Goal: Task Accomplishment & Management: Manage account settings

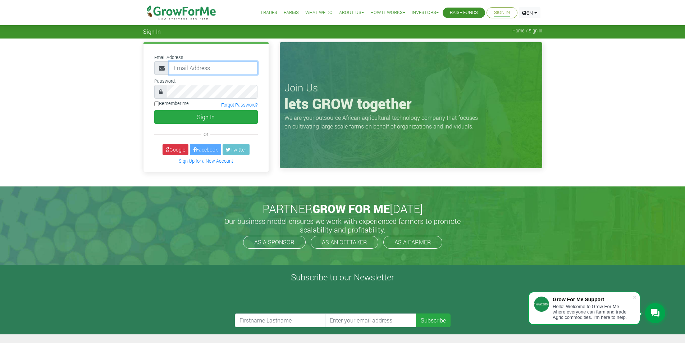
click at [200, 69] on input "email" at bounding box center [213, 68] width 89 height 14
type input "233242811732@growforme.com"
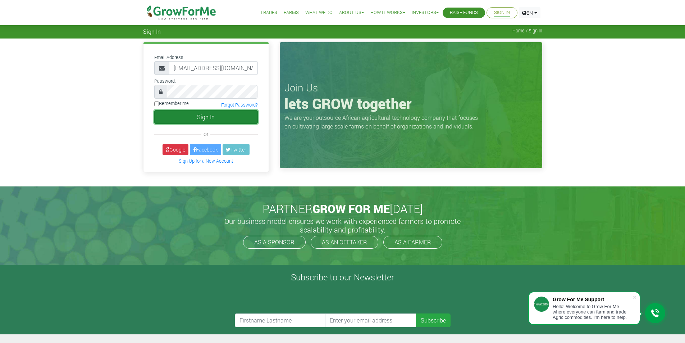
click at [235, 118] on button "Sign In" at bounding box center [206, 117] width 104 height 14
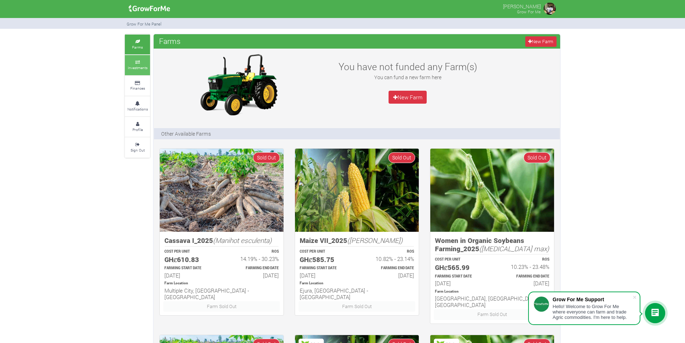
click at [137, 68] on small "Investments" at bounding box center [138, 67] width 20 height 5
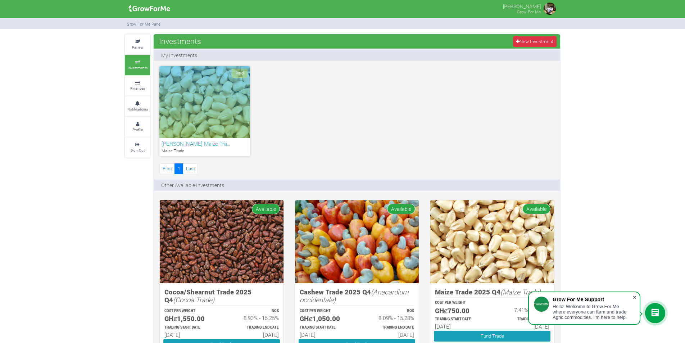
click at [633, 297] on span at bounding box center [634, 297] width 7 height 7
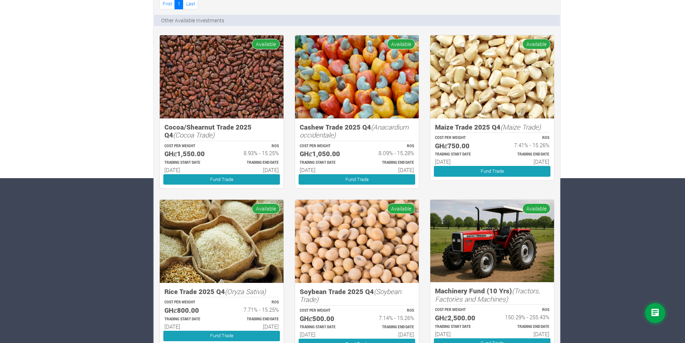
scroll to position [129, 0]
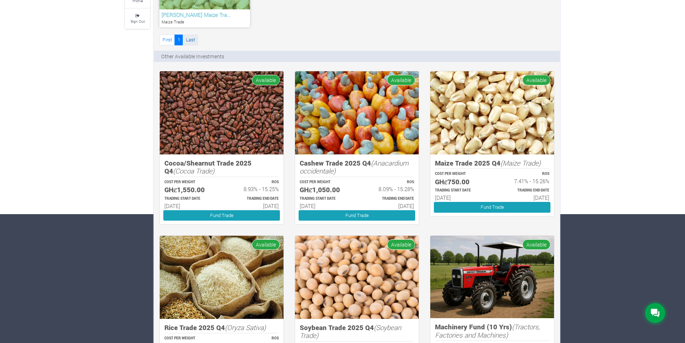
click at [192, 42] on link "Last" at bounding box center [190, 40] width 15 height 10
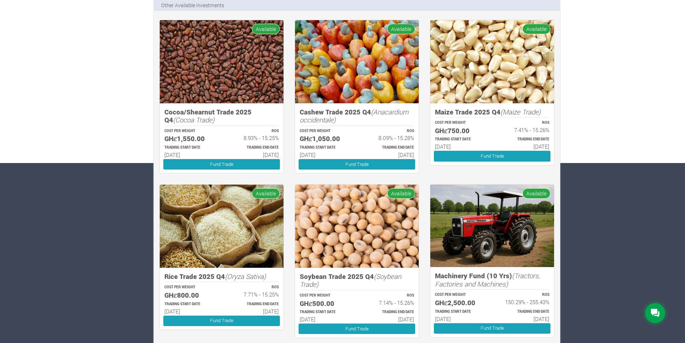
scroll to position [36, 0]
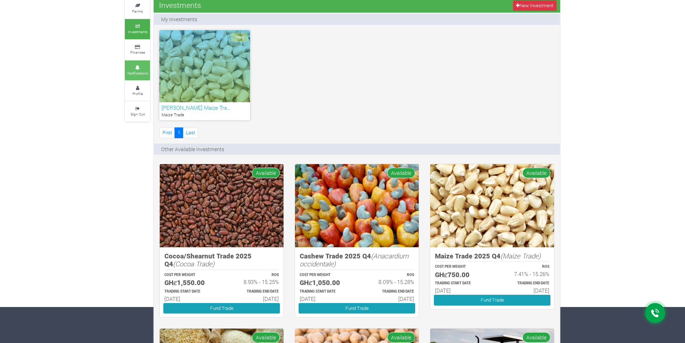
click at [142, 66] on icon at bounding box center [138, 68] width 22 height 4
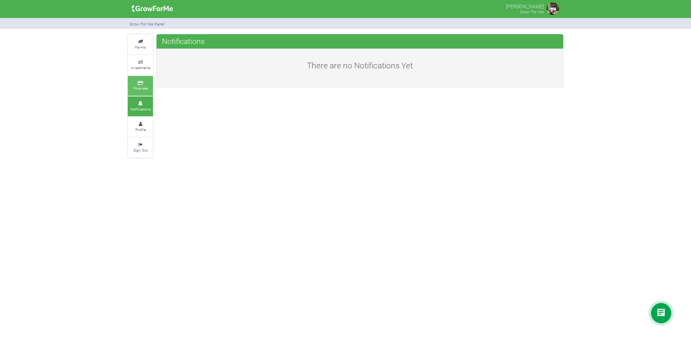
click at [137, 81] on link "Finances" at bounding box center [140, 86] width 25 height 20
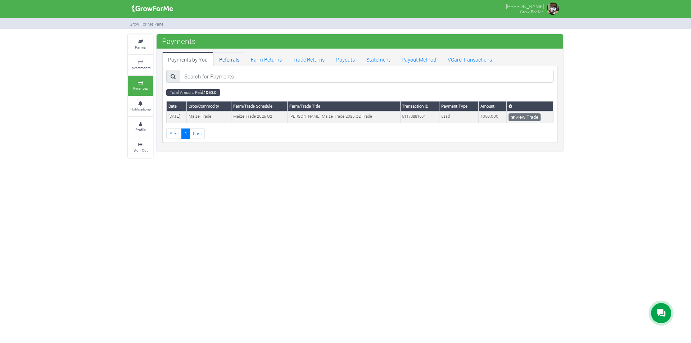
click at [239, 65] on link "Referrals" at bounding box center [229, 59] width 32 height 14
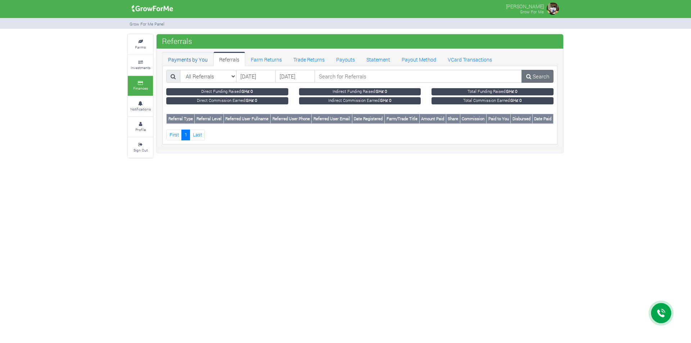
click at [190, 59] on link "Payments by You" at bounding box center [187, 59] width 51 height 14
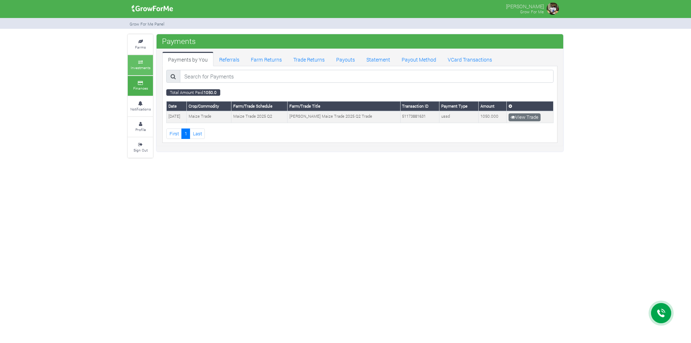
click at [140, 68] on small "Investments" at bounding box center [141, 67] width 20 height 5
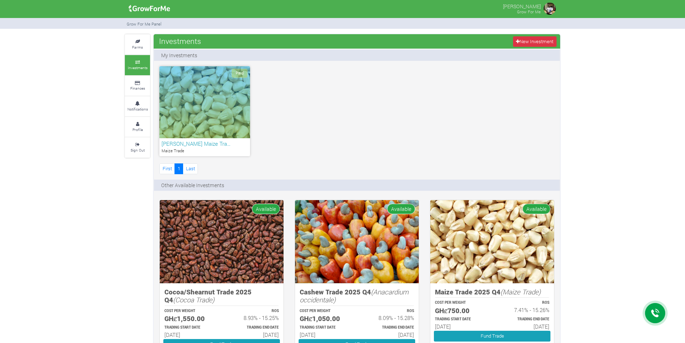
click at [362, 112] on div "Paid [PERSON_NAME] Tra… Maize Trade First 1 Last" at bounding box center [357, 120] width 406 height 109
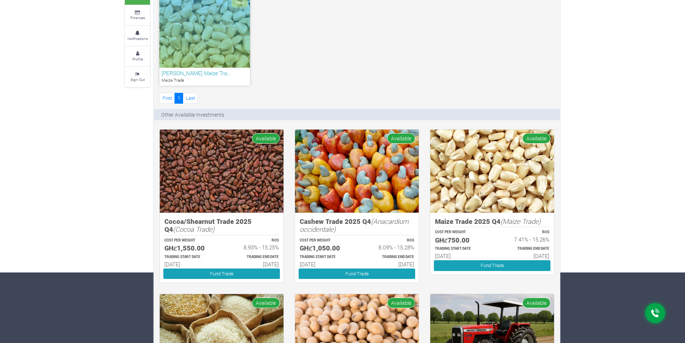
scroll to position [72, 0]
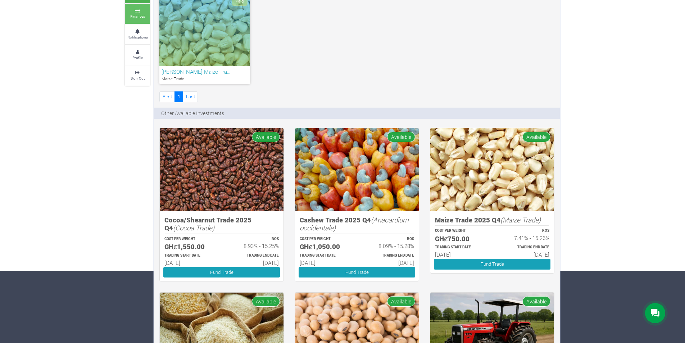
click at [135, 12] on icon at bounding box center [138, 11] width 22 height 4
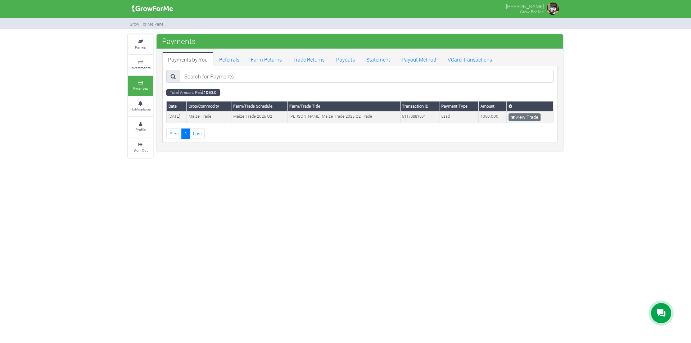
click at [154, 64] on div "Farms Investments Finances Notifications Profile Sign Out Payments 1" at bounding box center [345, 96] width 446 height 124
click at [150, 66] on small "Investments" at bounding box center [141, 67] width 20 height 5
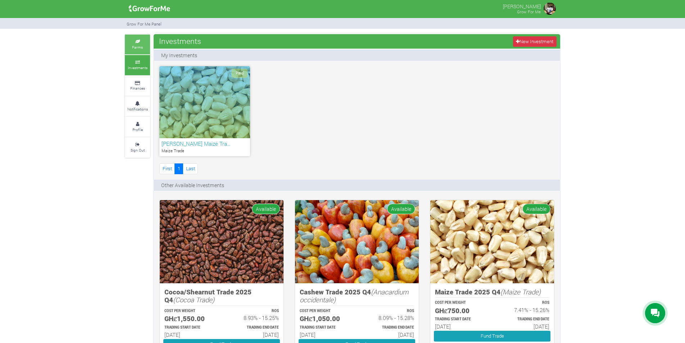
click at [147, 46] on link "Farms" at bounding box center [137, 45] width 25 height 20
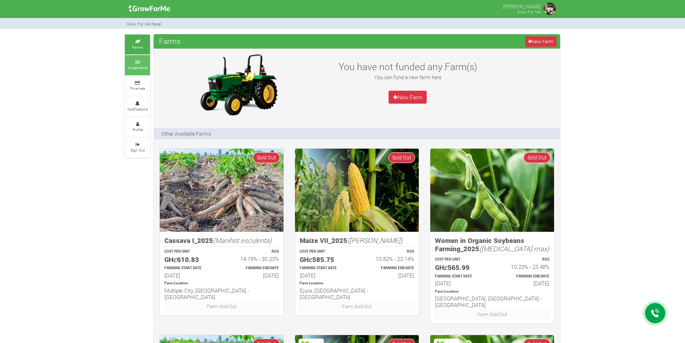
click at [141, 60] on link "Investments" at bounding box center [137, 65] width 25 height 20
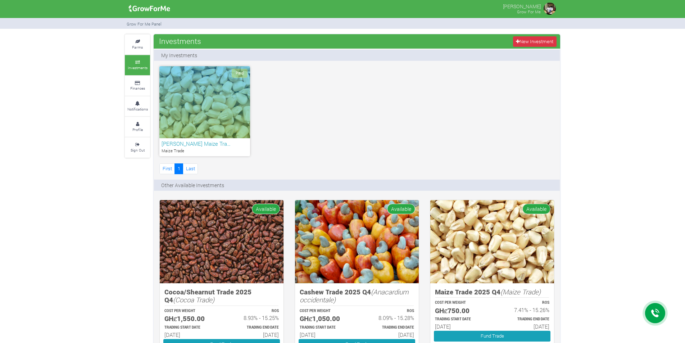
click at [227, 85] on div "Paid" at bounding box center [204, 102] width 91 height 72
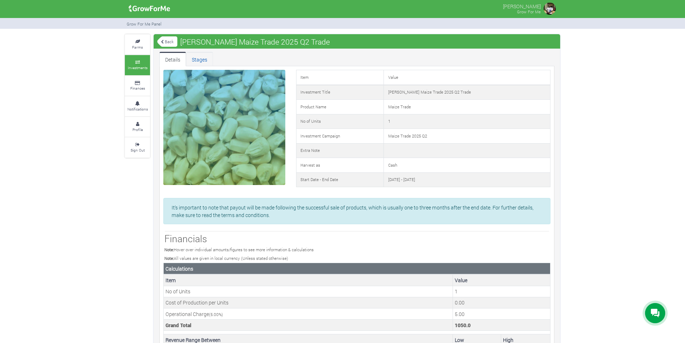
click at [200, 59] on link "Stages" at bounding box center [199, 59] width 27 height 14
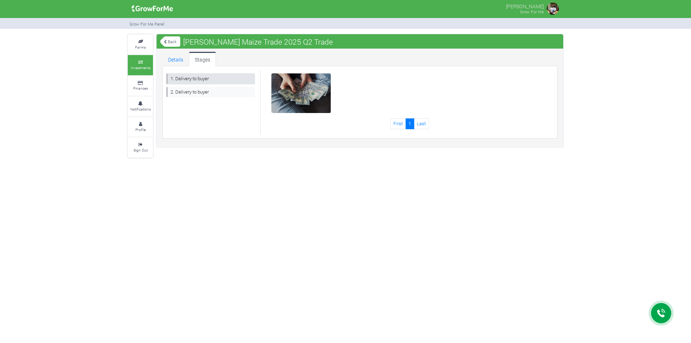
click at [205, 81] on link "1. Delivery to buyer" at bounding box center [210, 78] width 88 height 10
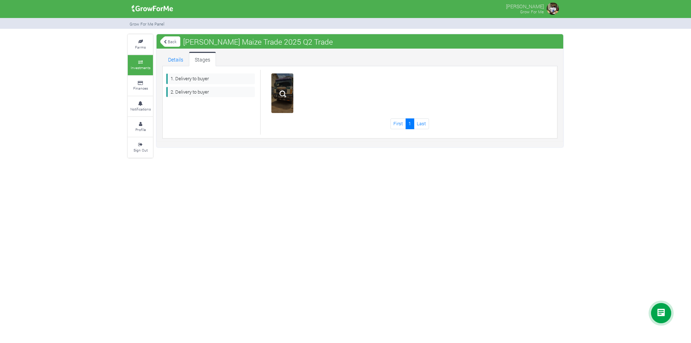
click at [285, 96] on img at bounding box center [282, 93] width 23 height 23
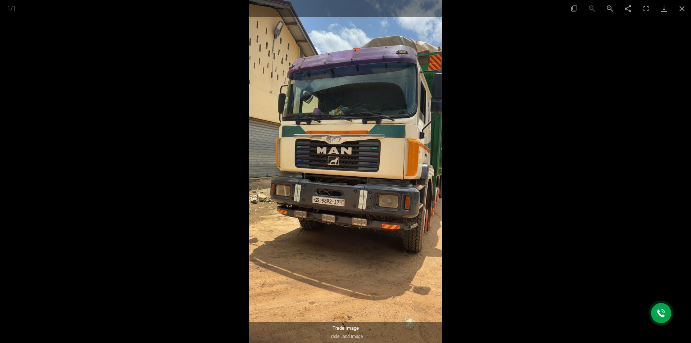
click at [660, 186] on div at bounding box center [345, 171] width 691 height 343
click at [282, 123] on img at bounding box center [345, 171] width 193 height 343
click at [187, 123] on div at bounding box center [345, 171] width 691 height 343
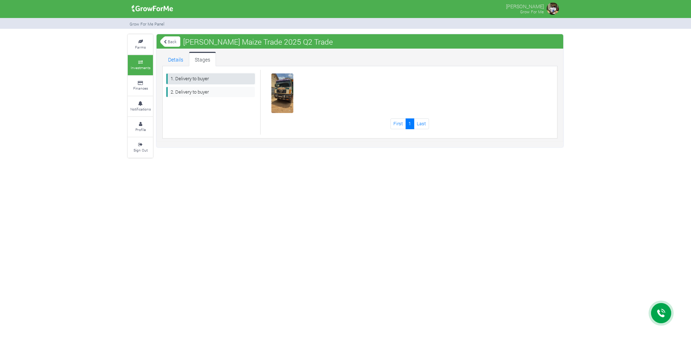
click at [185, 75] on link "1. Delivery to buyer" at bounding box center [210, 78] width 88 height 10
click at [178, 58] on link "Details" at bounding box center [175, 59] width 27 height 14
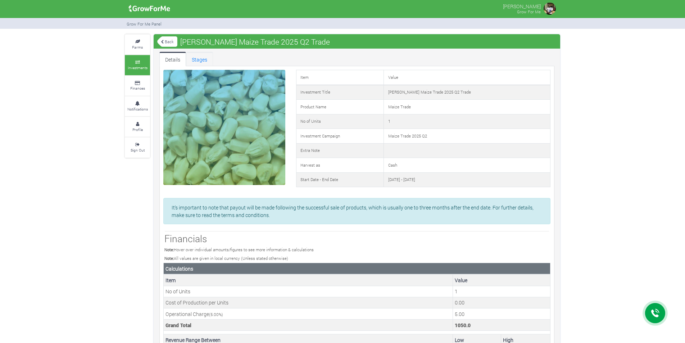
click at [200, 58] on link "Stages" at bounding box center [199, 59] width 27 height 14
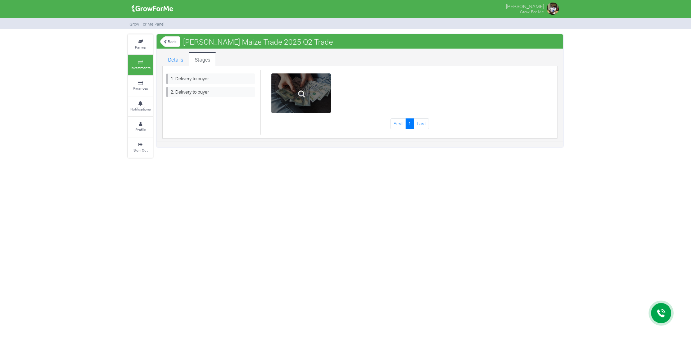
click at [313, 92] on div at bounding box center [300, 93] width 59 height 40
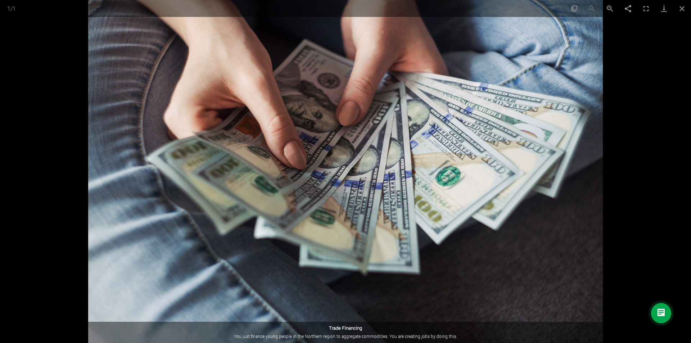
click at [68, 76] on div at bounding box center [345, 171] width 691 height 343
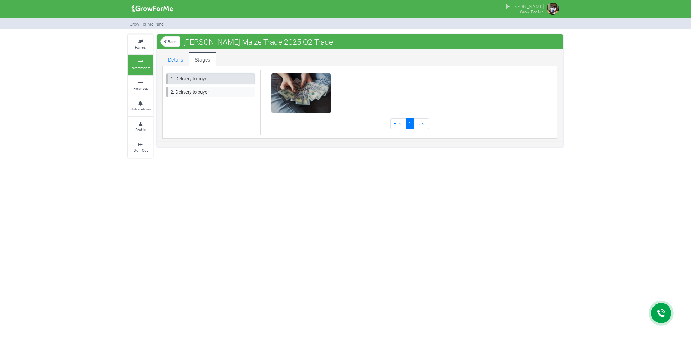
click at [195, 78] on link "1. Delivery to buyer" at bounding box center [210, 78] width 88 height 10
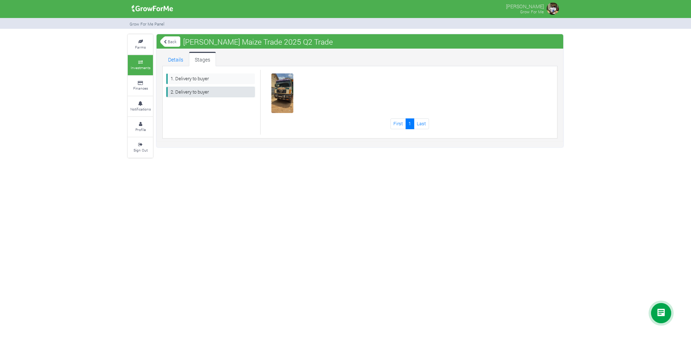
click at [206, 94] on link "2. Delivery to buyer" at bounding box center [210, 92] width 88 height 10
click at [413, 122] on link "1" at bounding box center [409, 123] width 9 height 10
click at [142, 86] on small "Finances" at bounding box center [140, 88] width 15 height 5
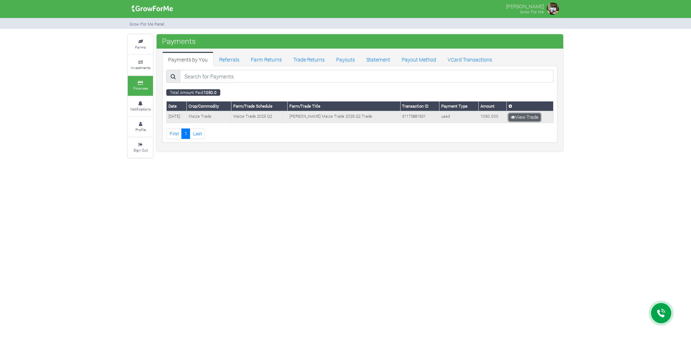
click at [534, 115] on link "View Trade" at bounding box center [524, 117] width 32 height 8
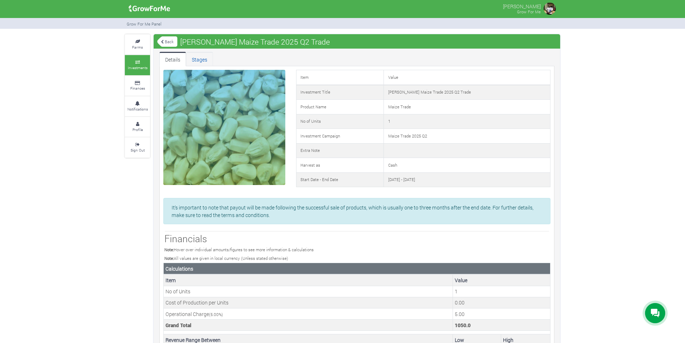
click at [205, 61] on link "Stages" at bounding box center [199, 59] width 27 height 14
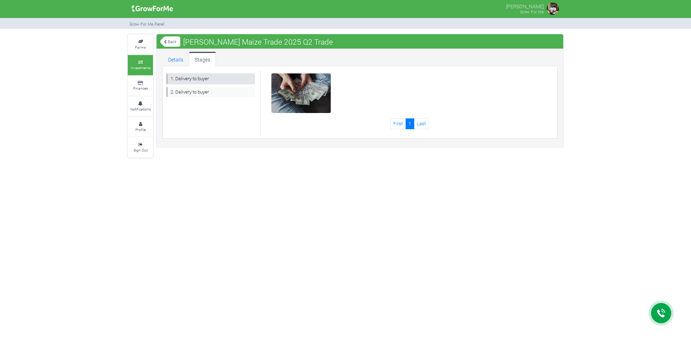
click at [210, 78] on link "1. Delivery to buyer" at bounding box center [210, 78] width 88 height 10
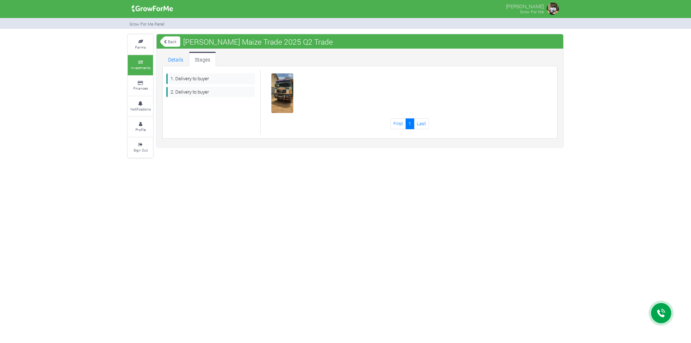
click at [146, 88] on small "Finances" at bounding box center [140, 88] width 15 height 5
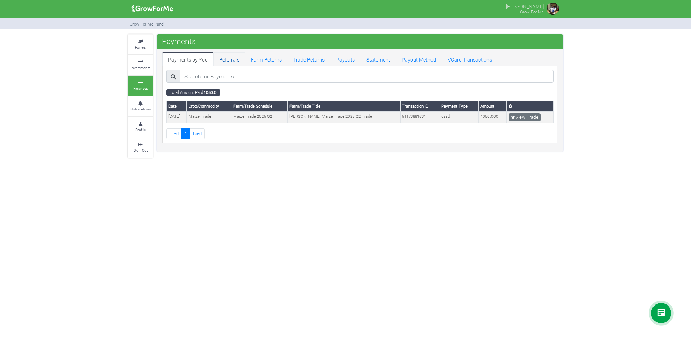
click at [238, 57] on link "Referrals" at bounding box center [229, 59] width 32 height 14
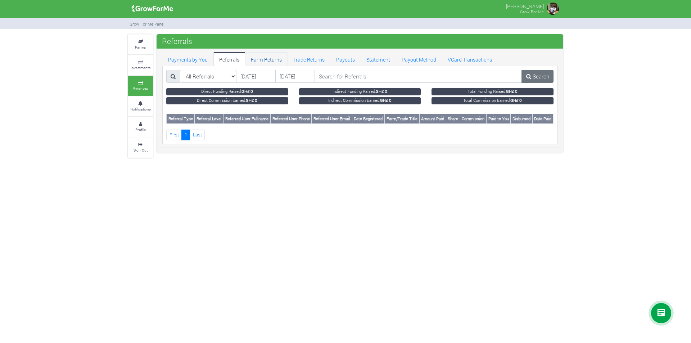
click at [272, 65] on link "Farm Returns" at bounding box center [266, 59] width 42 height 14
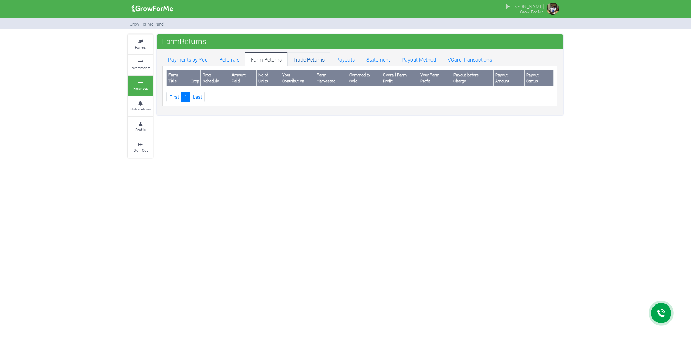
click at [308, 62] on link "Trade Returns" at bounding box center [308, 59] width 43 height 14
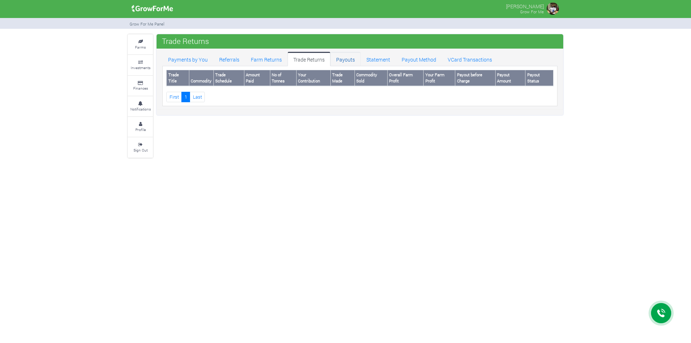
click at [339, 60] on link "Payouts" at bounding box center [345, 59] width 30 height 14
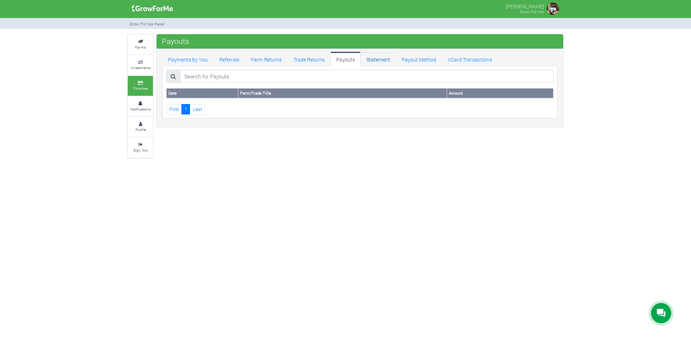
click at [378, 58] on link "Statement" at bounding box center [377, 59] width 35 height 14
click at [409, 58] on link "Payout Method" at bounding box center [419, 59] width 46 height 14
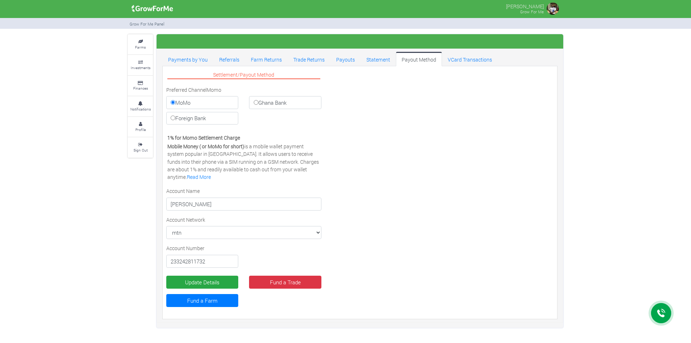
click at [259, 104] on label "Ghana Bank" at bounding box center [285, 102] width 72 height 13
click at [258, 104] on input "Ghana Bank" at bounding box center [256, 102] width 5 height 5
radio input "true"
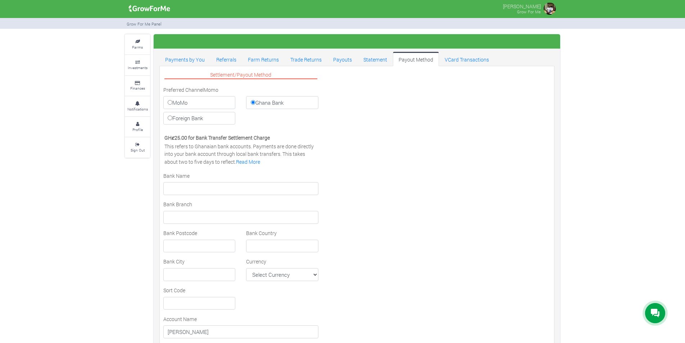
click at [208, 105] on label "MoMo" at bounding box center [199, 102] width 72 height 13
click at [172, 105] on input "MoMo" at bounding box center [170, 102] width 5 height 5
radio input "true"
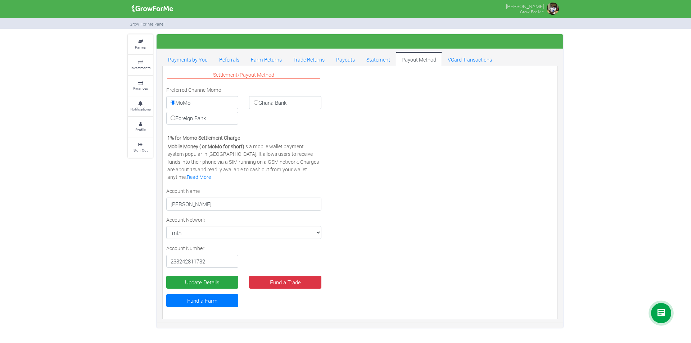
click at [269, 101] on label "Ghana Bank" at bounding box center [285, 102] width 72 height 13
click at [258, 101] on input "Ghana Bank" at bounding box center [256, 102] width 5 height 5
radio input "true"
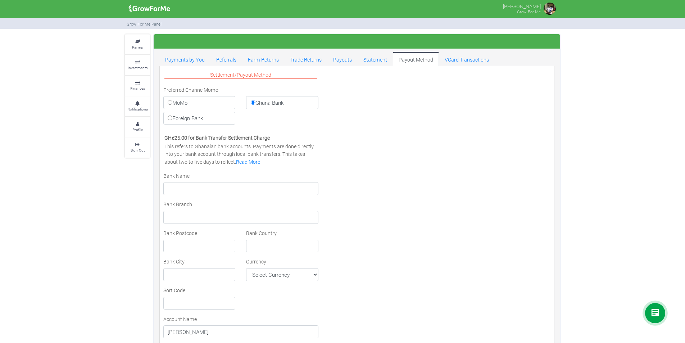
click at [184, 104] on label "MoMo" at bounding box center [199, 102] width 72 height 13
click at [172, 104] on input "MoMo" at bounding box center [170, 102] width 5 height 5
radio input "true"
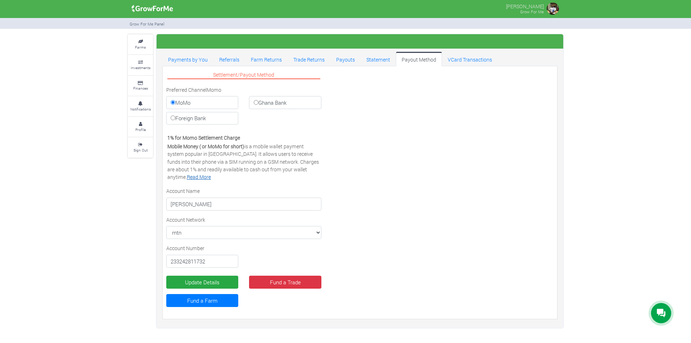
click at [211, 173] on link "Read More" at bounding box center [199, 176] width 24 height 7
click at [443, 56] on link "VCard Transactions" at bounding box center [470, 59] width 56 height 14
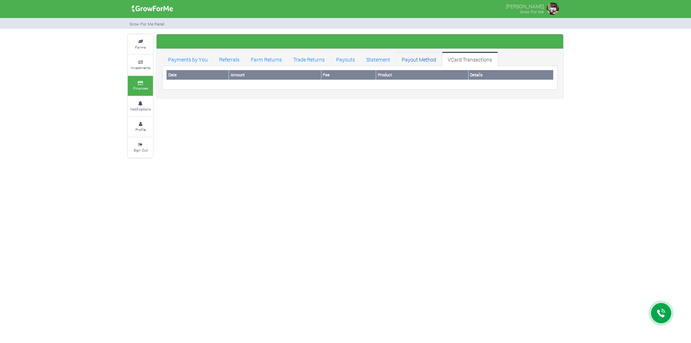
click at [436, 57] on link "Payout Method" at bounding box center [419, 59] width 46 height 14
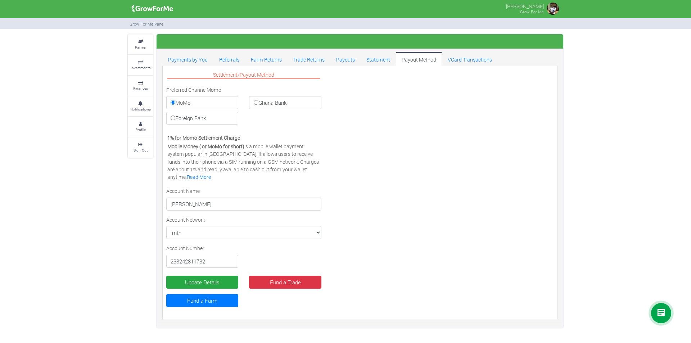
click at [153, 12] on img at bounding box center [152, 8] width 46 height 14
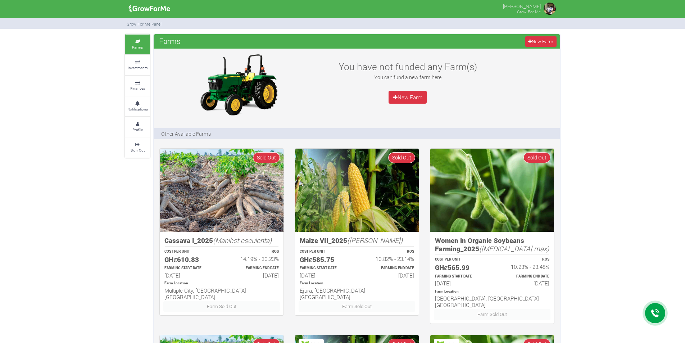
click at [551, 10] on img at bounding box center [549, 8] width 14 height 14
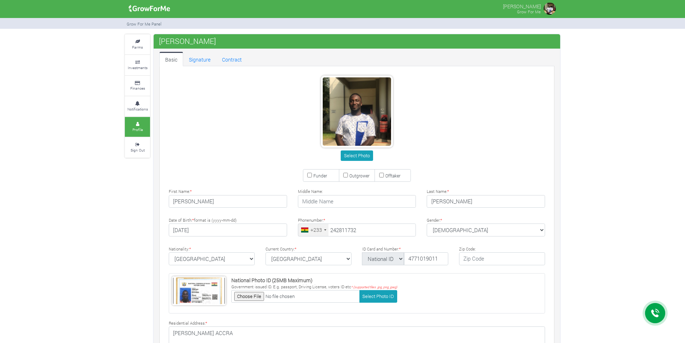
type input "24 281 1732"
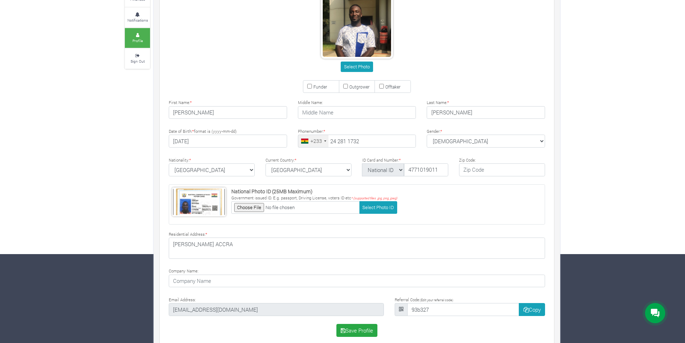
scroll to position [98, 0]
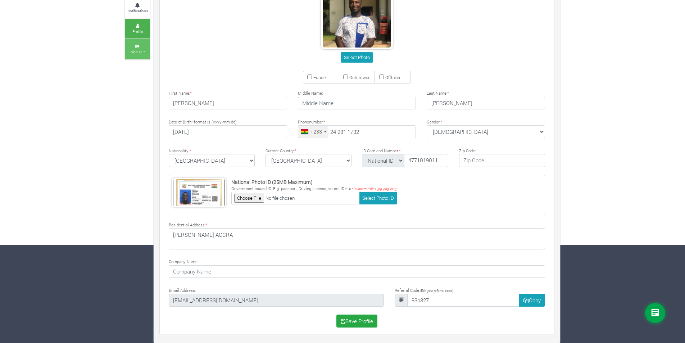
click at [144, 49] on small "Sign Out" at bounding box center [138, 51] width 14 height 5
